Goal: Transaction & Acquisition: Book appointment/travel/reservation

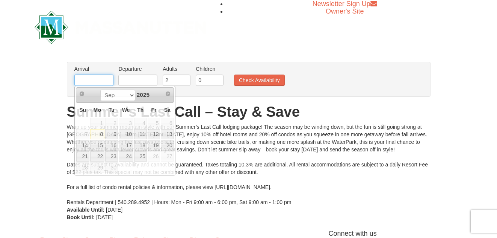
click at [94, 80] on input "text" at bounding box center [93, 79] width 39 height 11
click at [154, 136] on link "12" at bounding box center [154, 134] width 13 height 11
type input "[DATE]"
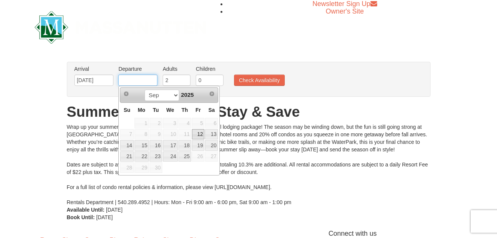
click at [144, 80] on input "text" at bounding box center [137, 79] width 39 height 11
click at [127, 145] on link "14" at bounding box center [126, 145] width 13 height 11
type input "[DATE]"
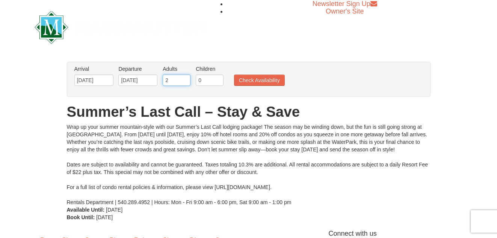
click at [174, 79] on input "2" at bounding box center [177, 79] width 28 height 11
type input "4"
click at [203, 80] on input "0" at bounding box center [210, 79] width 28 height 11
type input "2"
click at [256, 80] on button "Check Availability" at bounding box center [259, 79] width 51 height 11
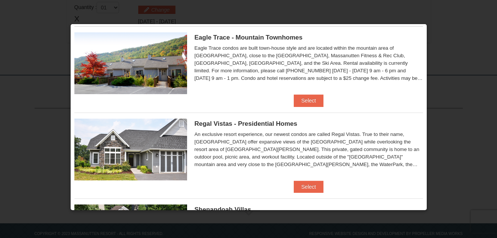
scroll to position [13, 0]
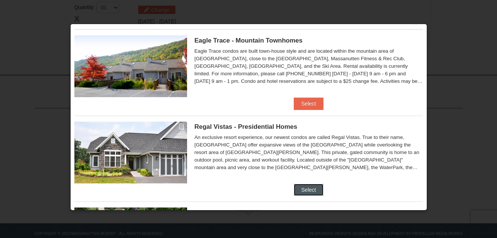
click at [308, 190] on button "Select" at bounding box center [309, 189] width 30 height 12
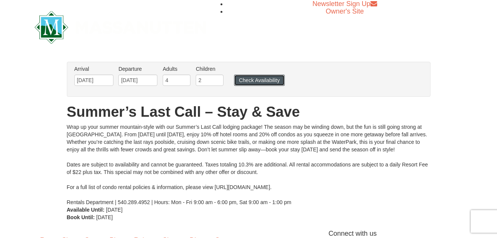
click at [261, 81] on button "Check Availability" at bounding box center [259, 79] width 51 height 11
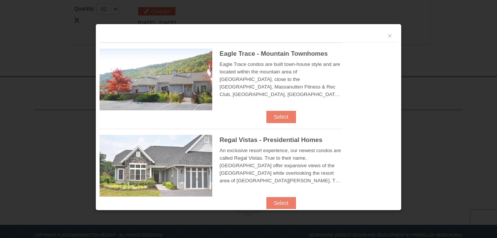
scroll to position [245, 0]
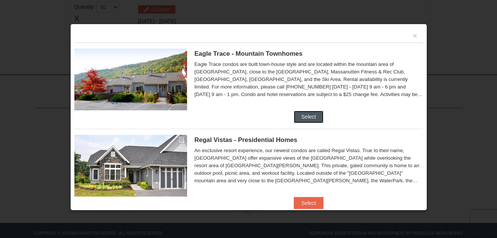
click at [306, 117] on button "Select" at bounding box center [309, 117] width 30 height 12
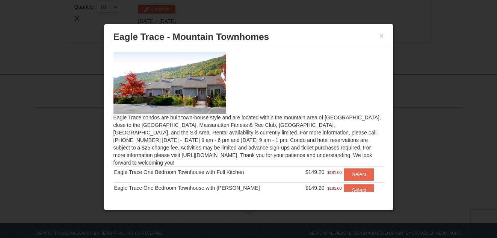
scroll to position [262, 0]
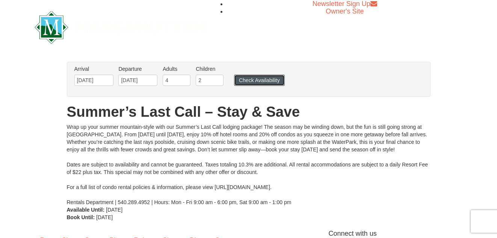
click at [247, 83] on button "Check Availability" at bounding box center [259, 79] width 51 height 11
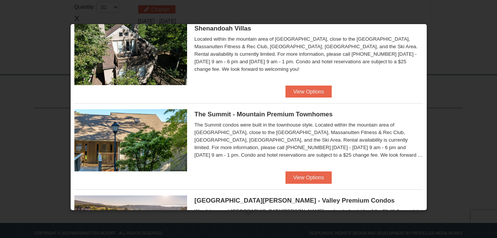
scroll to position [191, 0]
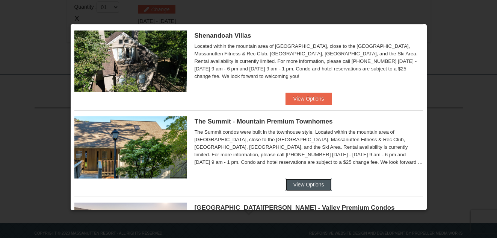
click at [295, 186] on button "View Options" at bounding box center [309, 184] width 46 height 12
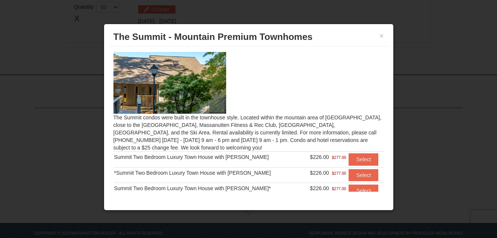
scroll to position [262, 0]
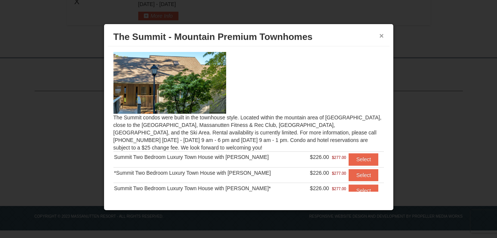
click at [381, 38] on button "×" at bounding box center [382, 36] width 5 height 8
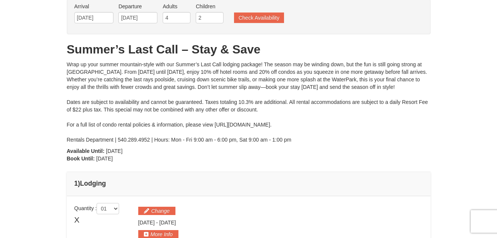
scroll to position [0, 0]
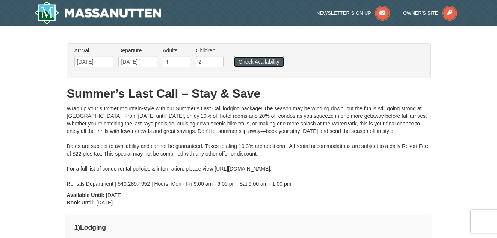
click at [265, 59] on button "Check Availability" at bounding box center [259, 61] width 50 height 11
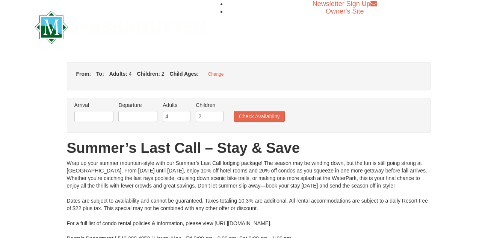
type input "09/12/2025"
type input "09/14/2025"
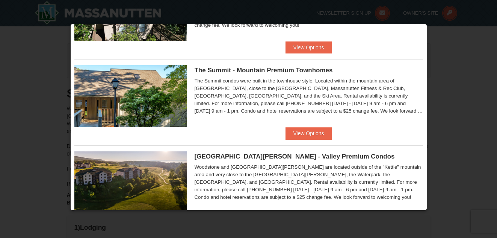
scroll to position [274, 0]
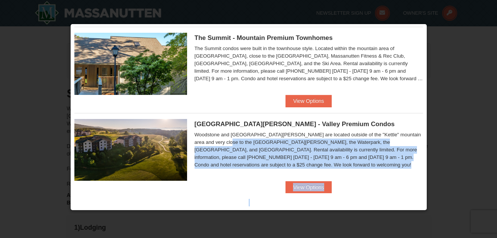
drag, startPoint x: 390, startPoint y: 179, endPoint x: 389, endPoint y: 191, distance: 11.3
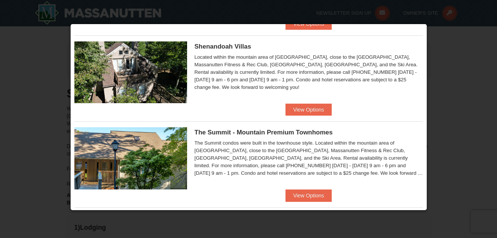
scroll to position [180, 0]
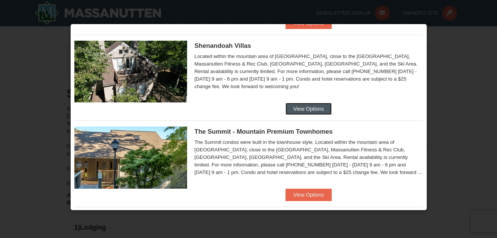
click at [295, 107] on button "View Options" at bounding box center [309, 109] width 46 height 12
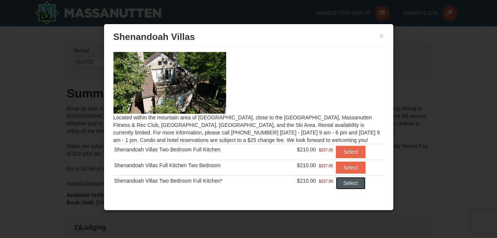
click at [343, 182] on button "Select" at bounding box center [351, 183] width 30 height 12
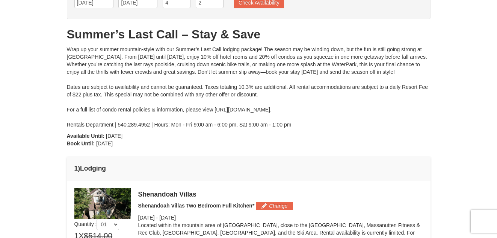
scroll to position [60, 0]
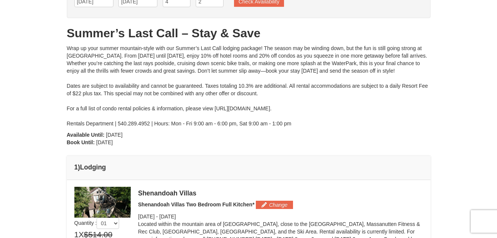
click at [322, 210] on div "Shenandoah Villas Shenandoah Villas Two Bedroom Full Kitchen* Change Friday Sep…" at bounding box center [280, 220] width 285 height 68
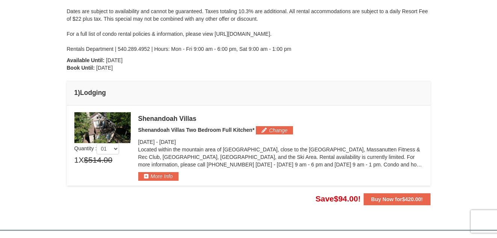
scroll to position [135, 0]
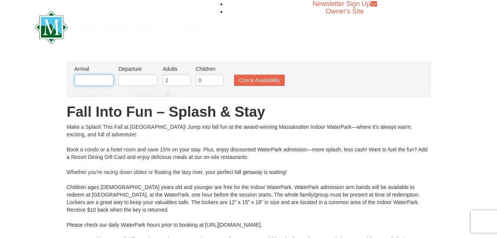
click at [82, 79] on input "text" at bounding box center [93, 79] width 39 height 11
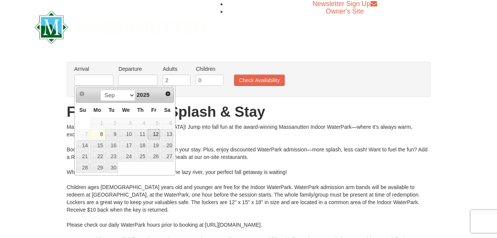
click at [157, 134] on link "12" at bounding box center [154, 134] width 13 height 11
type input "[DATE]"
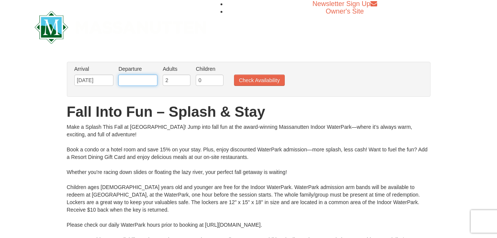
click at [150, 79] on input "text" at bounding box center [137, 79] width 39 height 11
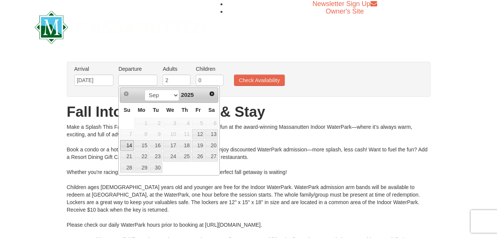
click at [127, 144] on link "14" at bounding box center [126, 145] width 13 height 11
type input "[DATE]"
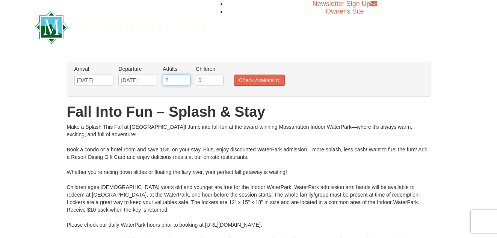
click at [172, 81] on input "2" at bounding box center [177, 79] width 28 height 11
type input "4"
click at [206, 79] on input "0" at bounding box center [210, 79] width 28 height 11
type input "2"
click at [258, 82] on button "Check Availability" at bounding box center [259, 79] width 51 height 11
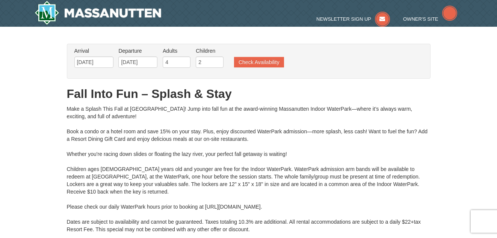
type input "[DATE]"
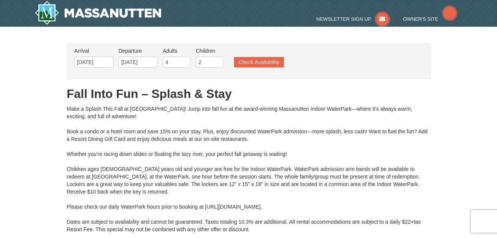
type input "[DATE]"
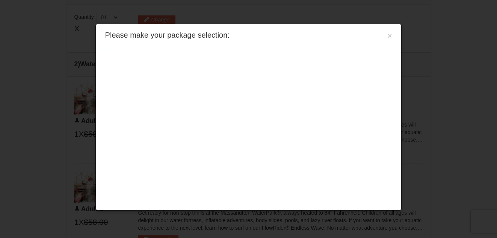
scroll to position [320, 0]
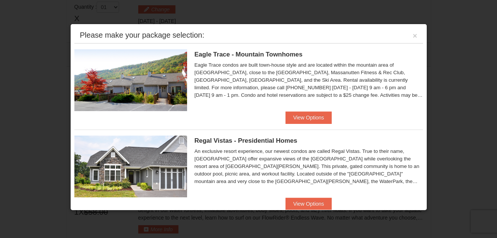
click at [258, 82] on div "Eagle Trace condos are built town-house style and are located within the mounta…" at bounding box center [309, 80] width 229 height 38
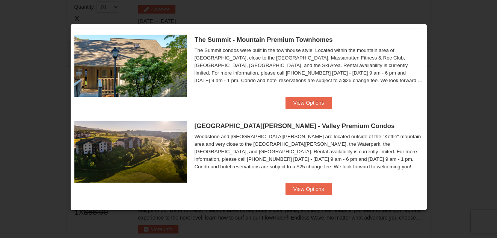
scroll to position [274, 0]
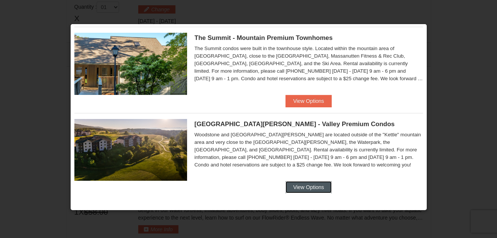
click at [296, 186] on button "View Options" at bounding box center [309, 187] width 46 height 12
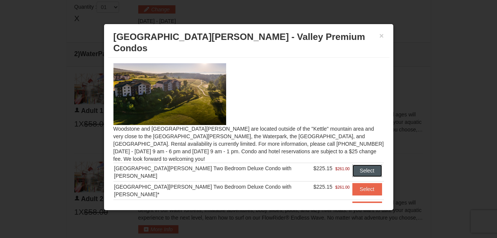
click at [355, 164] on button "Select" at bounding box center [368, 170] width 30 height 12
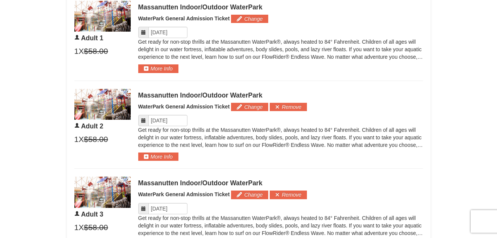
scroll to position [417, 0]
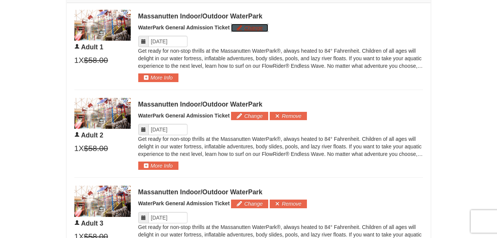
click at [245, 29] on button "Change" at bounding box center [249, 28] width 37 height 8
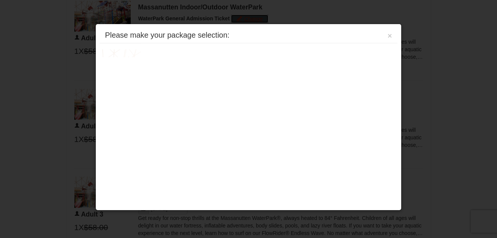
scroll to position [426, 0]
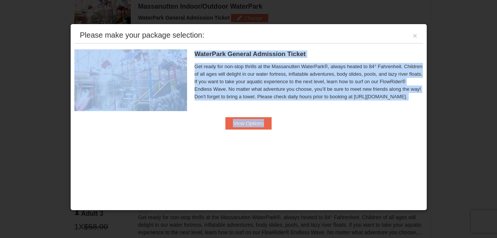
drag, startPoint x: 410, startPoint y: 34, endPoint x: 349, endPoint y: 135, distance: 117.9
click at [349, 135] on div "Please make your package selection: × WaterPark General Admission Ticket Massan…" at bounding box center [248, 117] width 357 height 186
click at [246, 123] on button "View Options" at bounding box center [249, 123] width 46 height 12
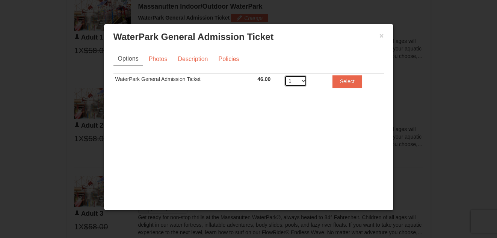
click at [303, 82] on select "1 2 3 4 5 6 7 8" at bounding box center [296, 80] width 23 height 11
select select "4"
click at [285, 75] on select "1 2 3 4 5 6 7 8" at bounding box center [296, 80] width 23 height 11
click at [382, 35] on button "×" at bounding box center [382, 36] width 5 height 8
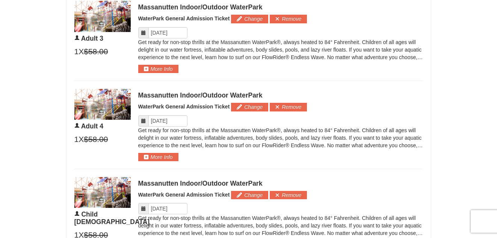
scroll to position [602, 0]
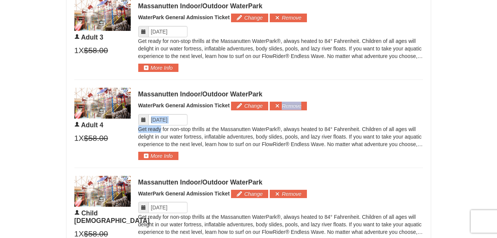
drag, startPoint x: 161, startPoint y: 130, endPoint x: 291, endPoint y: 98, distance: 134.2
click at [291, 98] on div "Massanutten Indoor/Outdoor WaterPark WaterPark General Admission Ticket Change …" at bounding box center [280, 124] width 285 height 72
drag, startPoint x: 255, startPoint y: 107, endPoint x: 241, endPoint y: 108, distance: 14.0
click at [241, 108] on button "Change" at bounding box center [249, 105] width 37 height 8
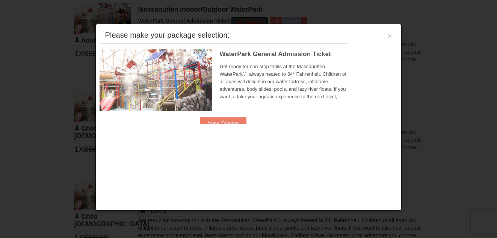
scroll to position [690, 0]
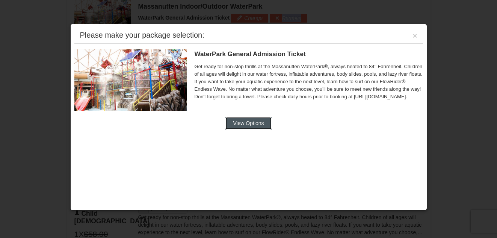
click at [252, 127] on button "View Options" at bounding box center [249, 123] width 46 height 12
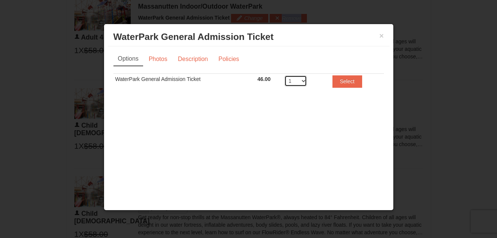
drag, startPoint x: 305, startPoint y: 82, endPoint x: 294, endPoint y: 80, distance: 11.4
click at [294, 80] on select "1 2 3 4 5 6 7 8" at bounding box center [296, 80] width 23 height 11
select select "4"
click at [285, 75] on select "1 2 3 4 5 6 7 8" at bounding box center [296, 80] width 23 height 11
click at [344, 82] on button "Select" at bounding box center [348, 81] width 30 height 12
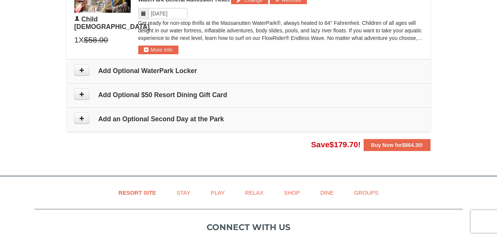
scroll to position [885, 0]
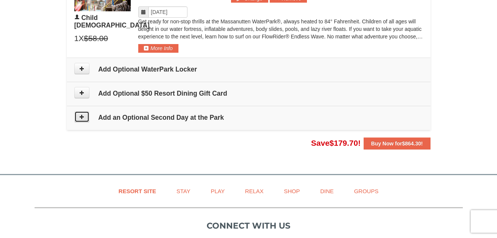
click at [82, 117] on icon at bounding box center [81, 116] width 5 height 5
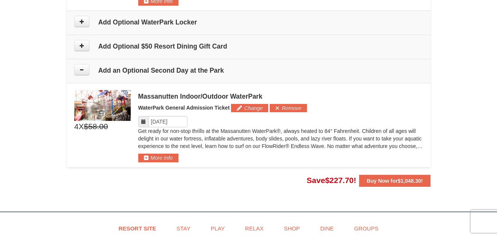
scroll to position [931, 0]
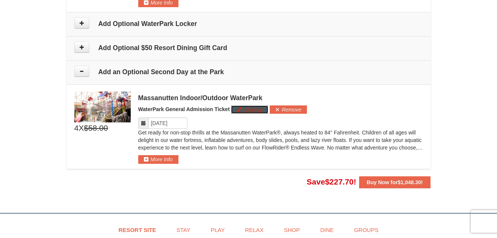
click at [256, 109] on button "Change" at bounding box center [249, 109] width 37 height 8
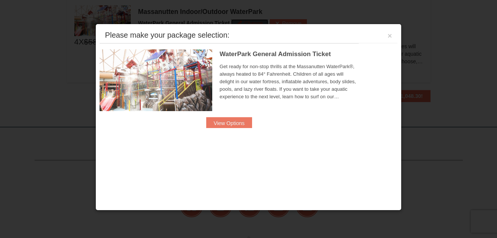
scroll to position [1022, 0]
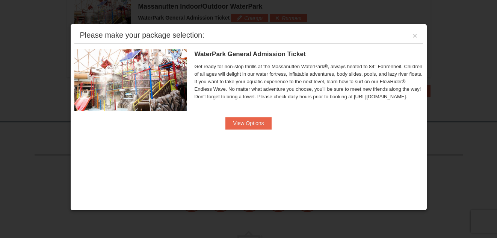
drag, startPoint x: 256, startPoint y: 109, endPoint x: 241, endPoint y: -21, distance: 131.8
